Goal: Task Accomplishment & Management: Manage account settings

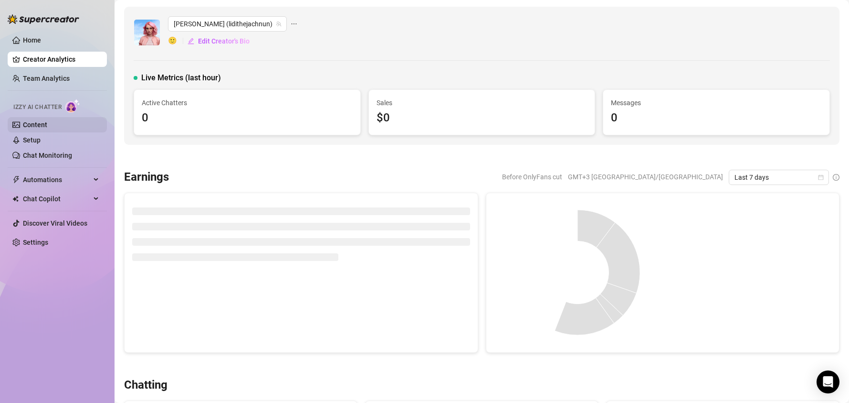
click at [47, 121] on link "Content" at bounding box center [35, 125] width 24 height 8
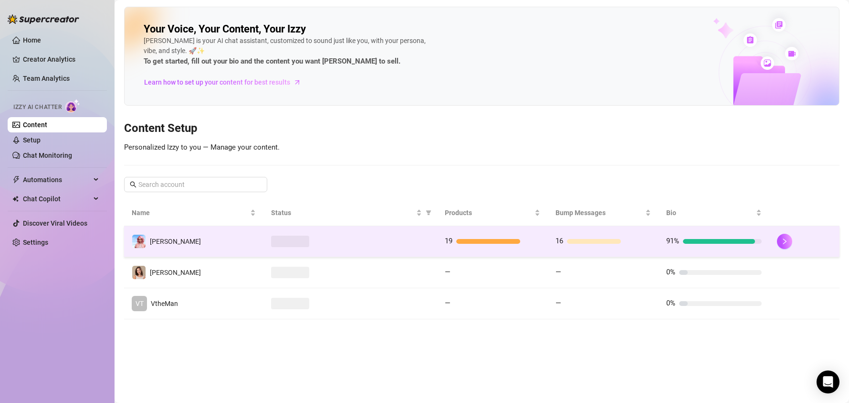
click at [384, 239] on div at bounding box center [350, 240] width 159 height 11
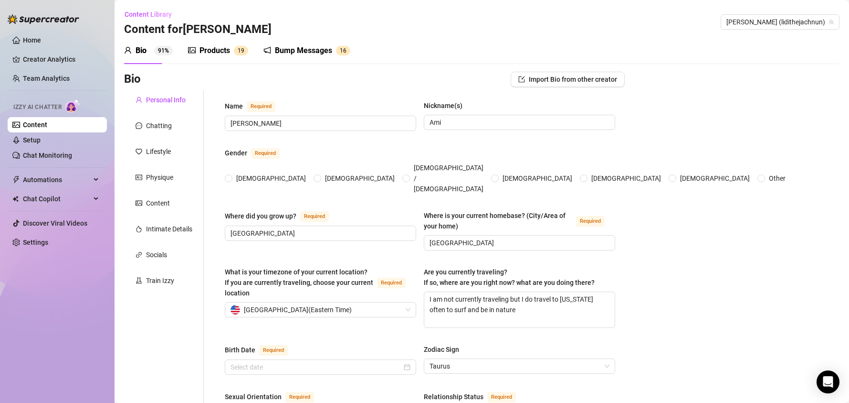
radio input "true"
type input "May 18th, 1999"
